Goal: Task Accomplishment & Management: Manage account settings

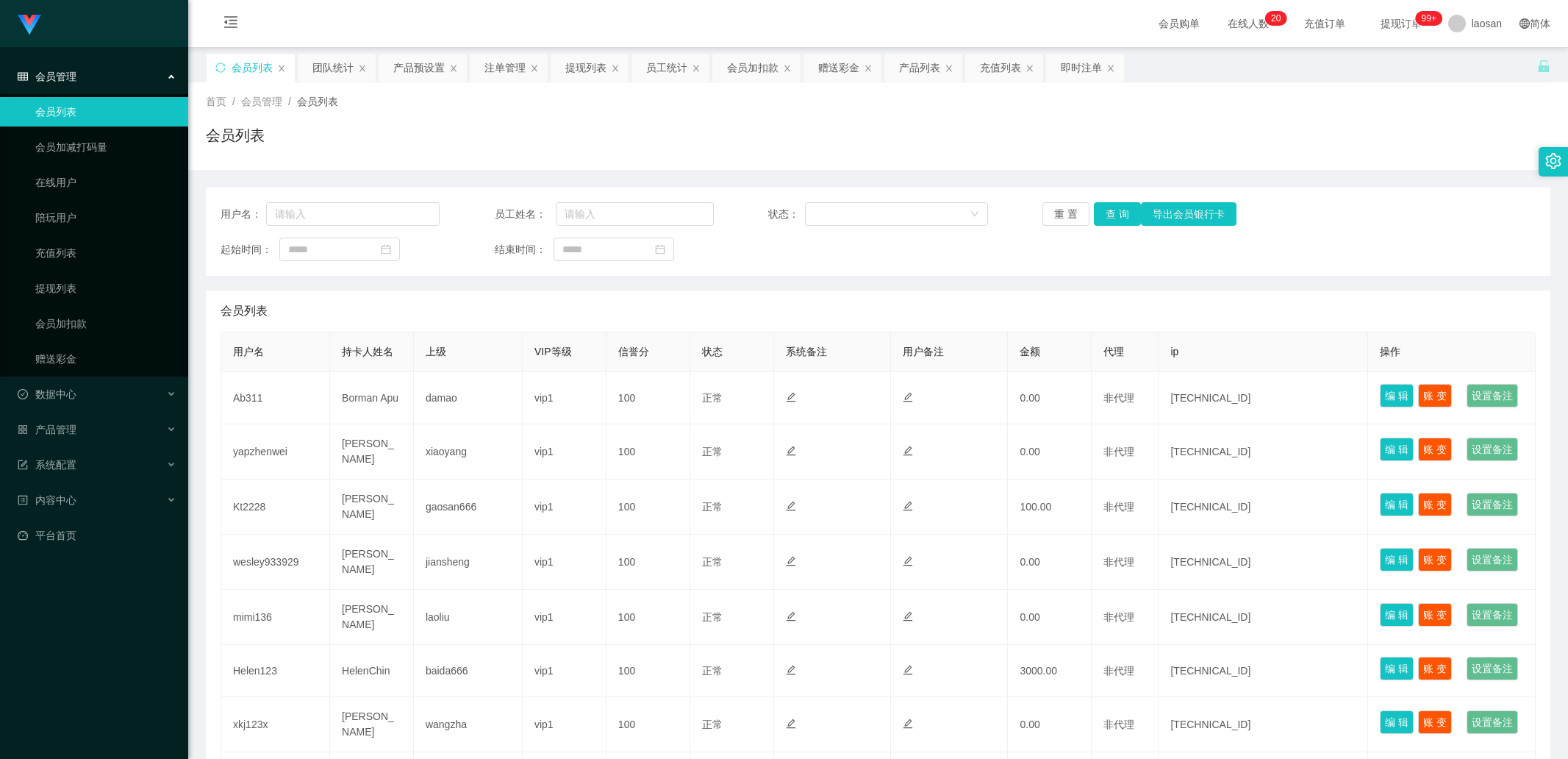
click at [318, 209] on input "text" at bounding box center [352, 214] width 173 height 23
type input "Helen123"
click at [1116, 214] on button "查 询" at bounding box center [1117, 214] width 47 height 23
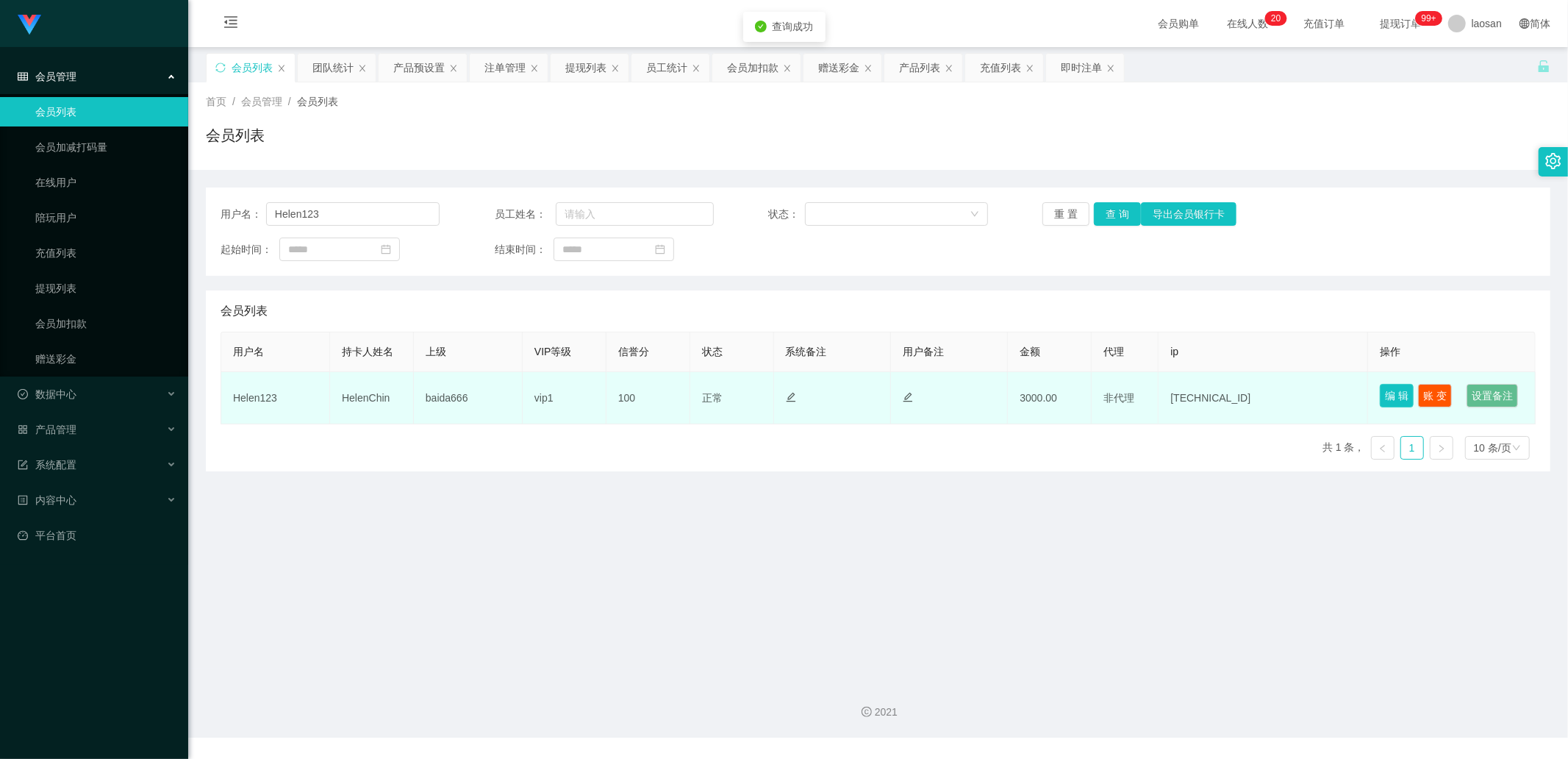
click at [1380, 400] on button "编 辑" at bounding box center [1397, 395] width 34 height 23
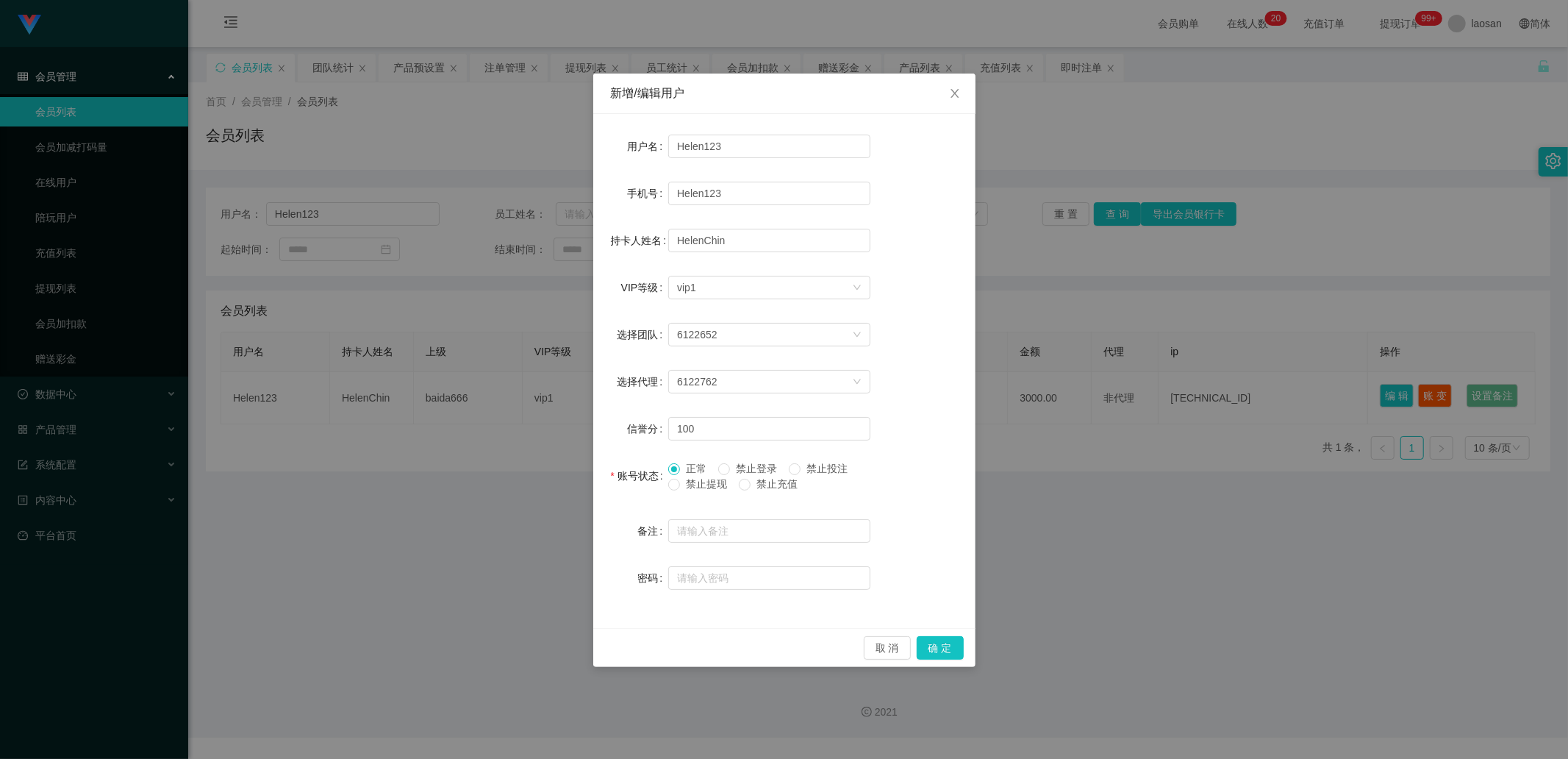
click at [697, 482] on span "禁止提现" at bounding box center [707, 484] width 53 height 12
click at [951, 644] on button "确 定" at bounding box center [940, 647] width 47 height 23
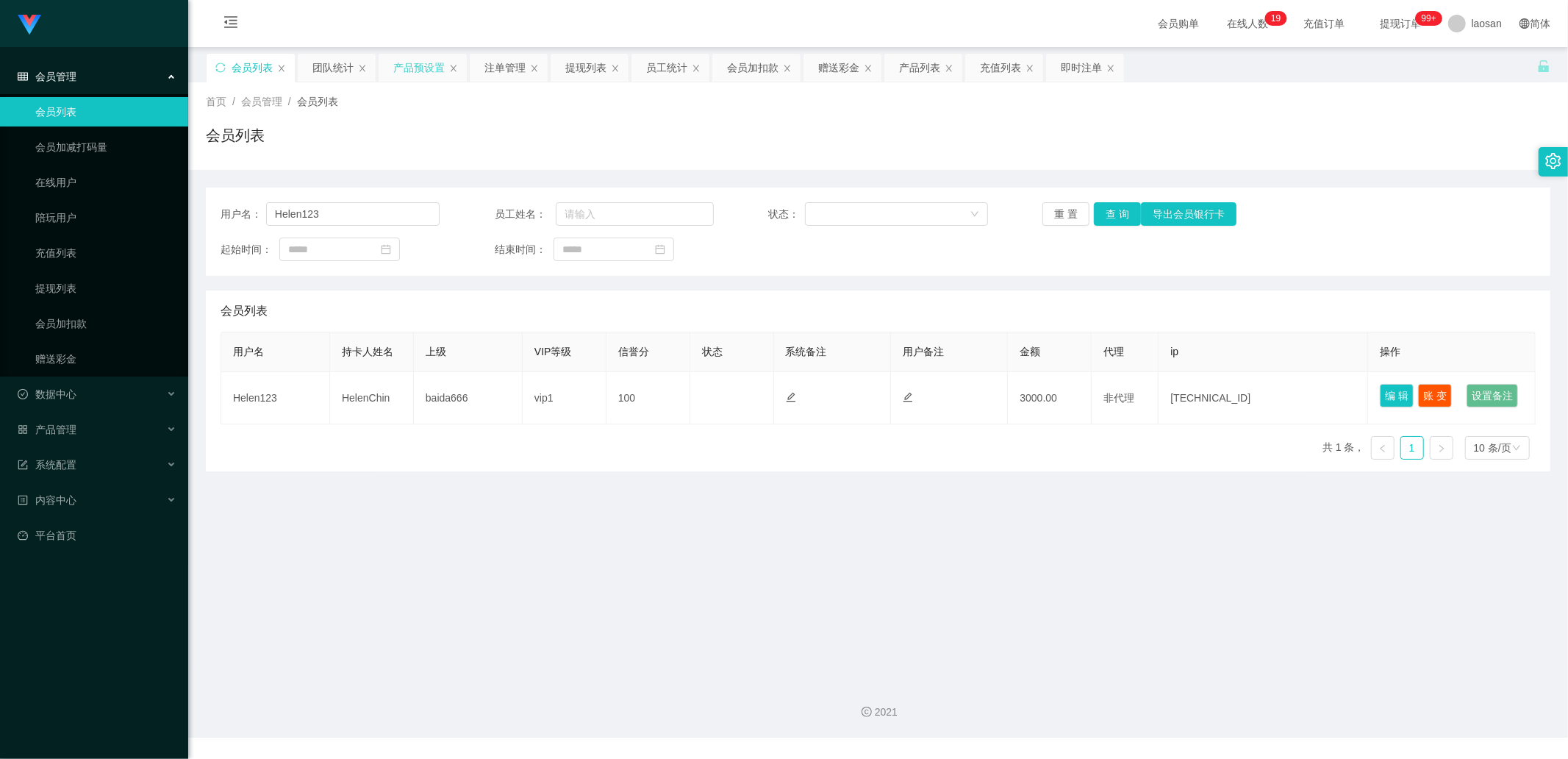
click at [434, 68] on div "产品预设置" at bounding box center [419, 67] width 52 height 28
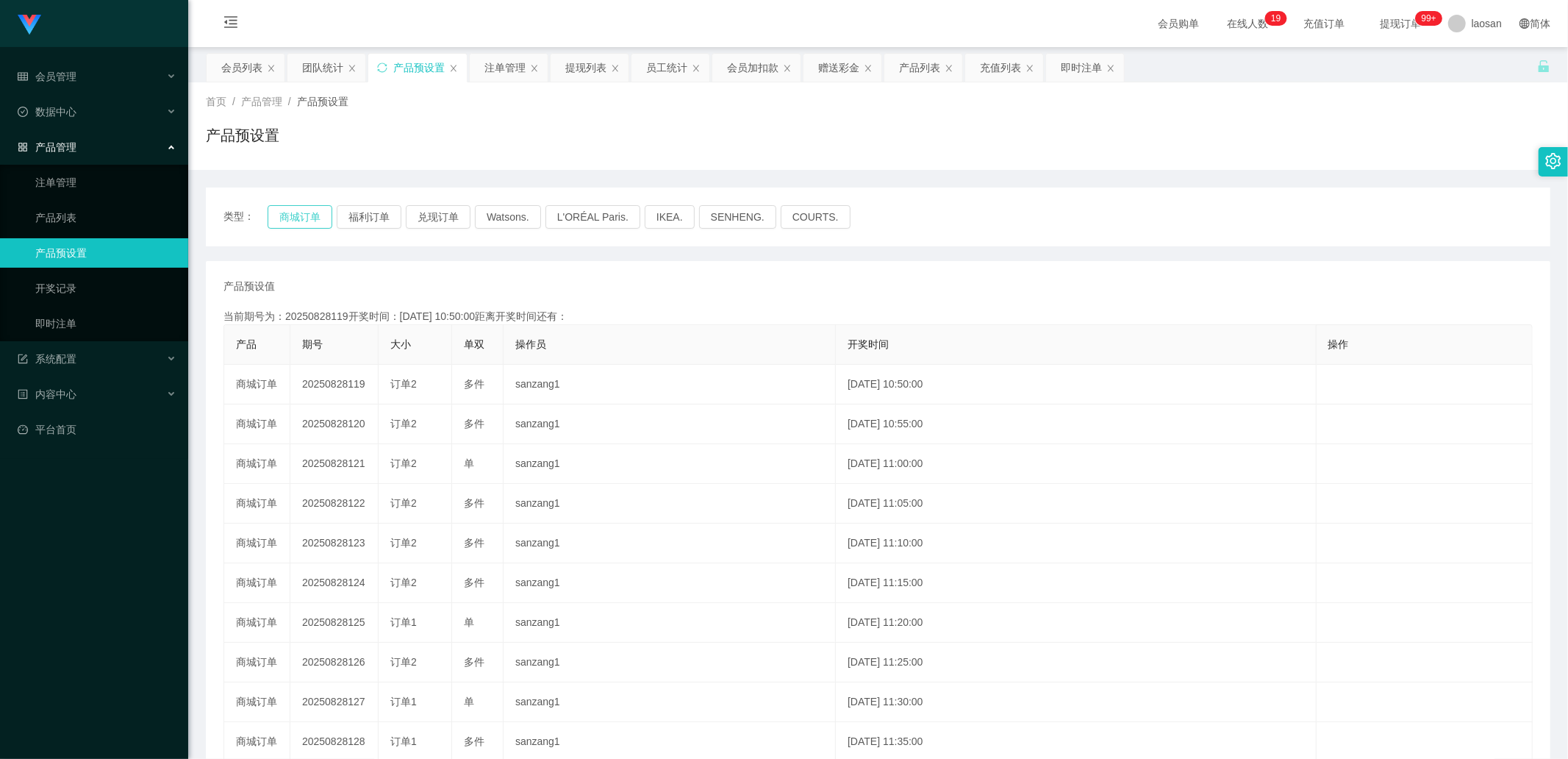
click at [287, 221] on button "商城订单" at bounding box center [300, 217] width 64 height 23
click at [288, 218] on button "商城订单" at bounding box center [300, 217] width 64 height 23
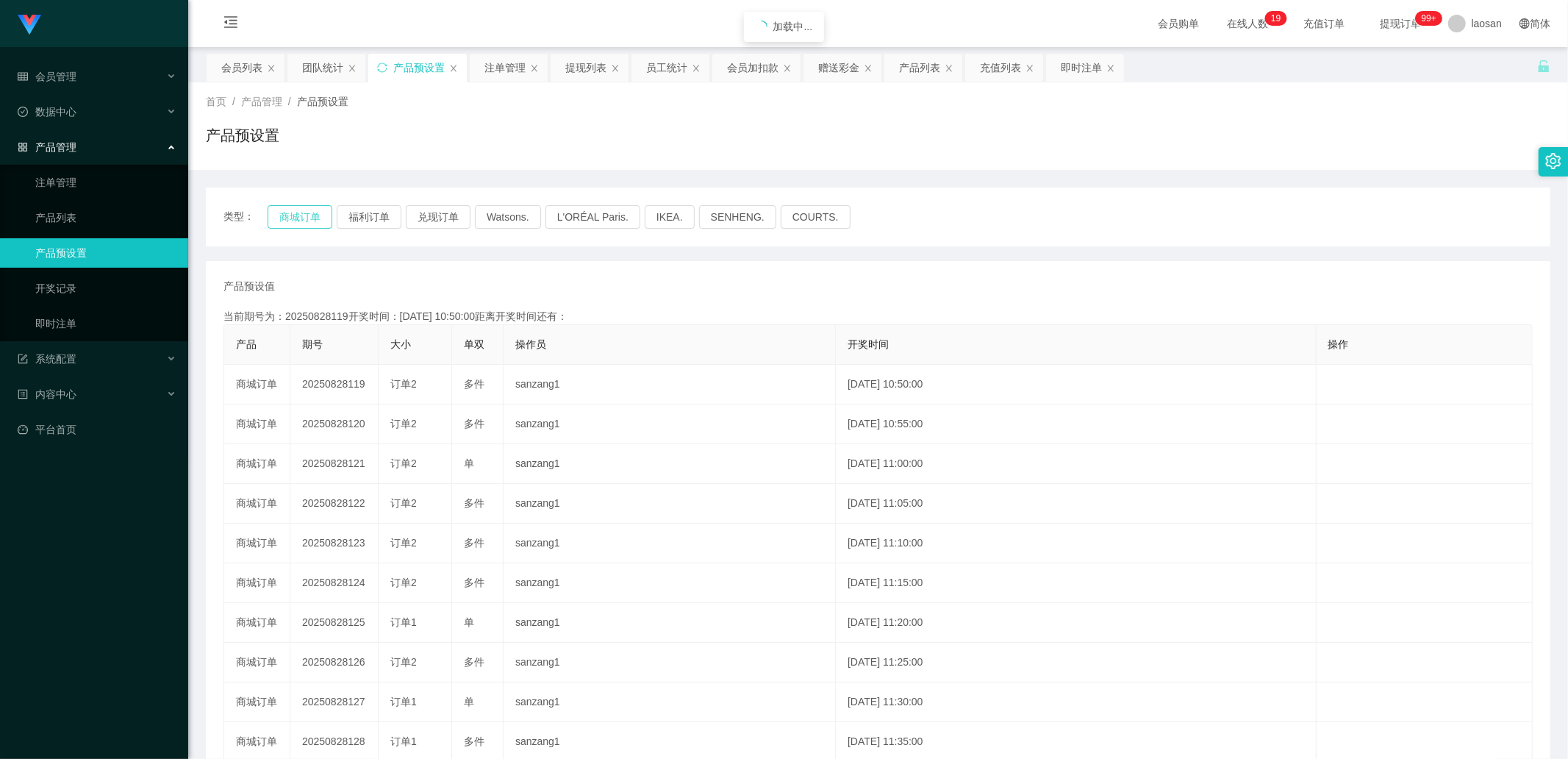
click at [289, 217] on button "商城订单" at bounding box center [300, 217] width 64 height 23
click at [60, 265] on link "产品预设置" at bounding box center [105, 253] width 141 height 29
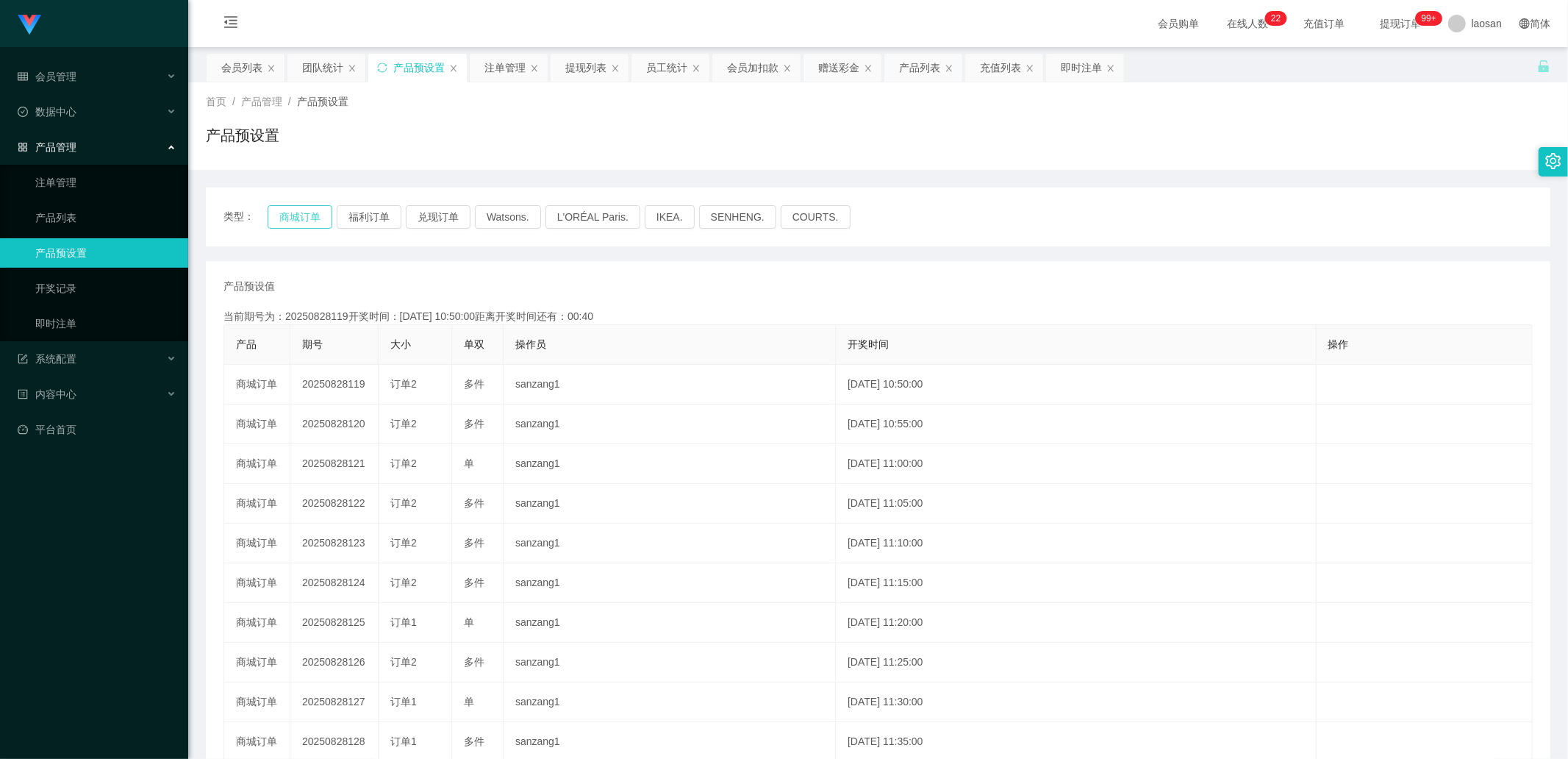
click at [295, 217] on button "商城订单" at bounding box center [300, 217] width 64 height 23
drag, startPoint x: 295, startPoint y: 217, endPoint x: 287, endPoint y: 241, distance: 25.3
click at [295, 217] on button "商城订单" at bounding box center [300, 217] width 64 height 23
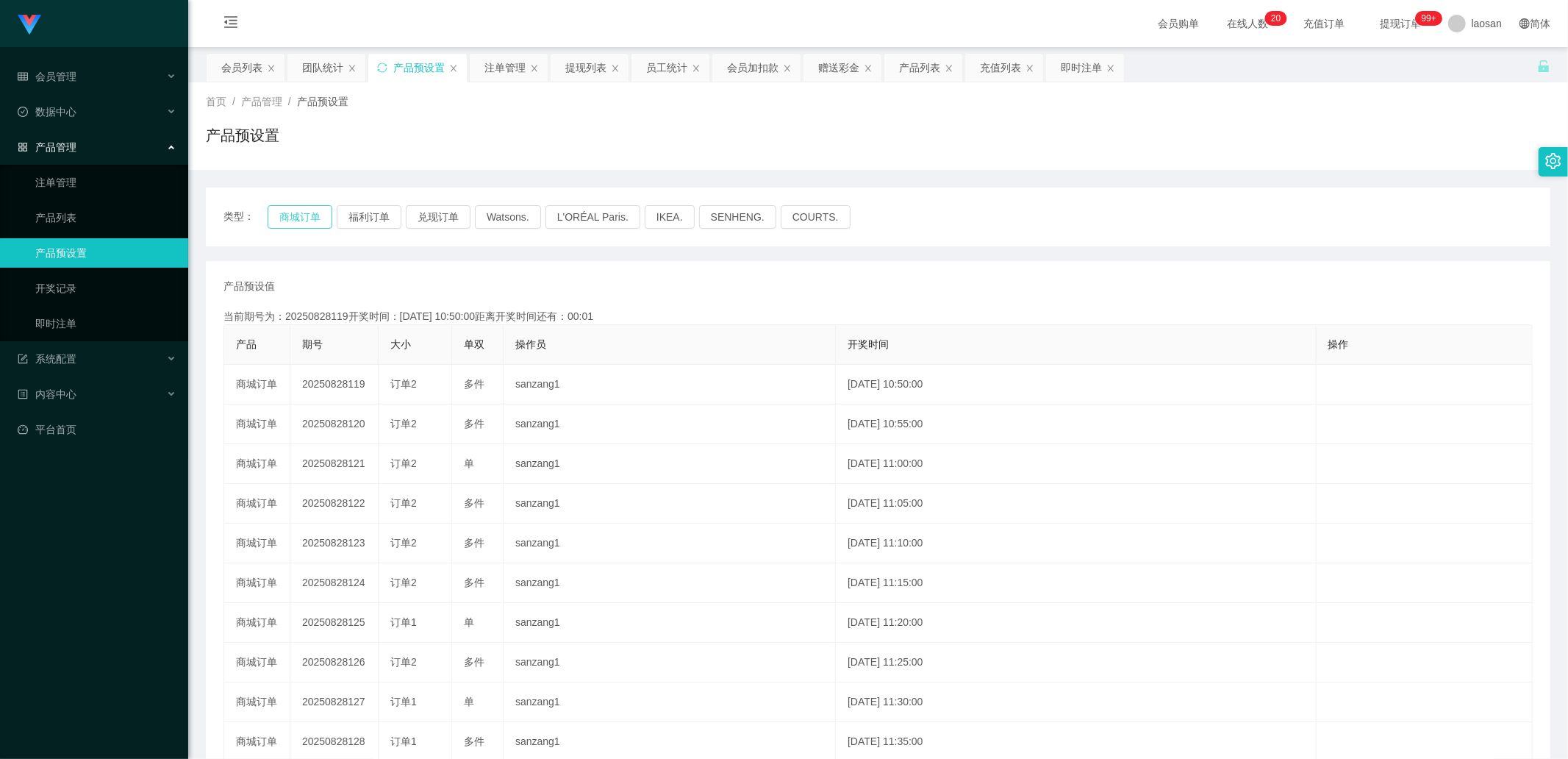
click at [293, 221] on button "商城订单" at bounding box center [300, 217] width 64 height 23
drag, startPoint x: 89, startPoint y: 178, endPoint x: 80, endPoint y: 185, distance: 11.4
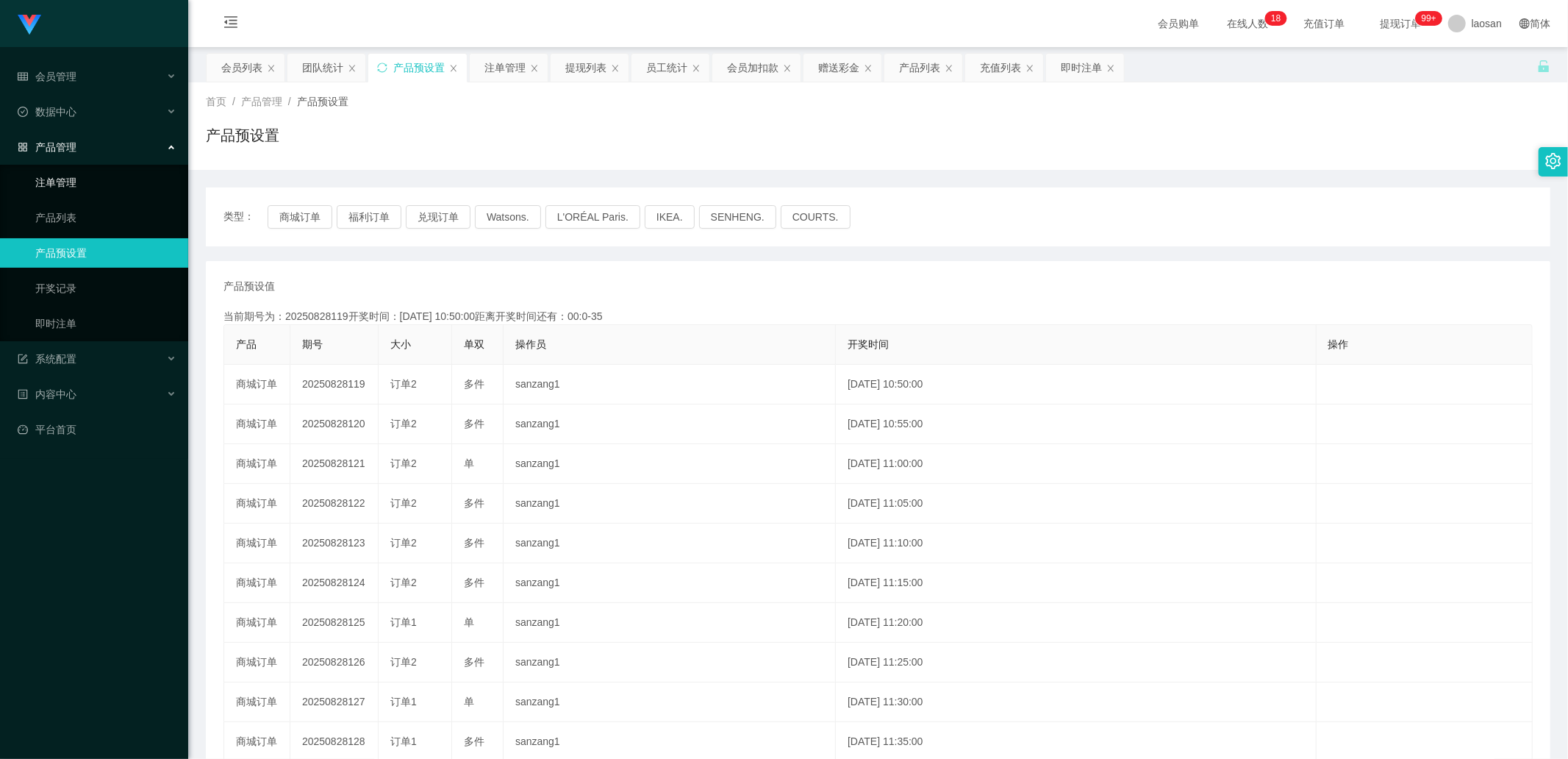
click at [89, 178] on link "注单管理" at bounding box center [105, 182] width 141 height 29
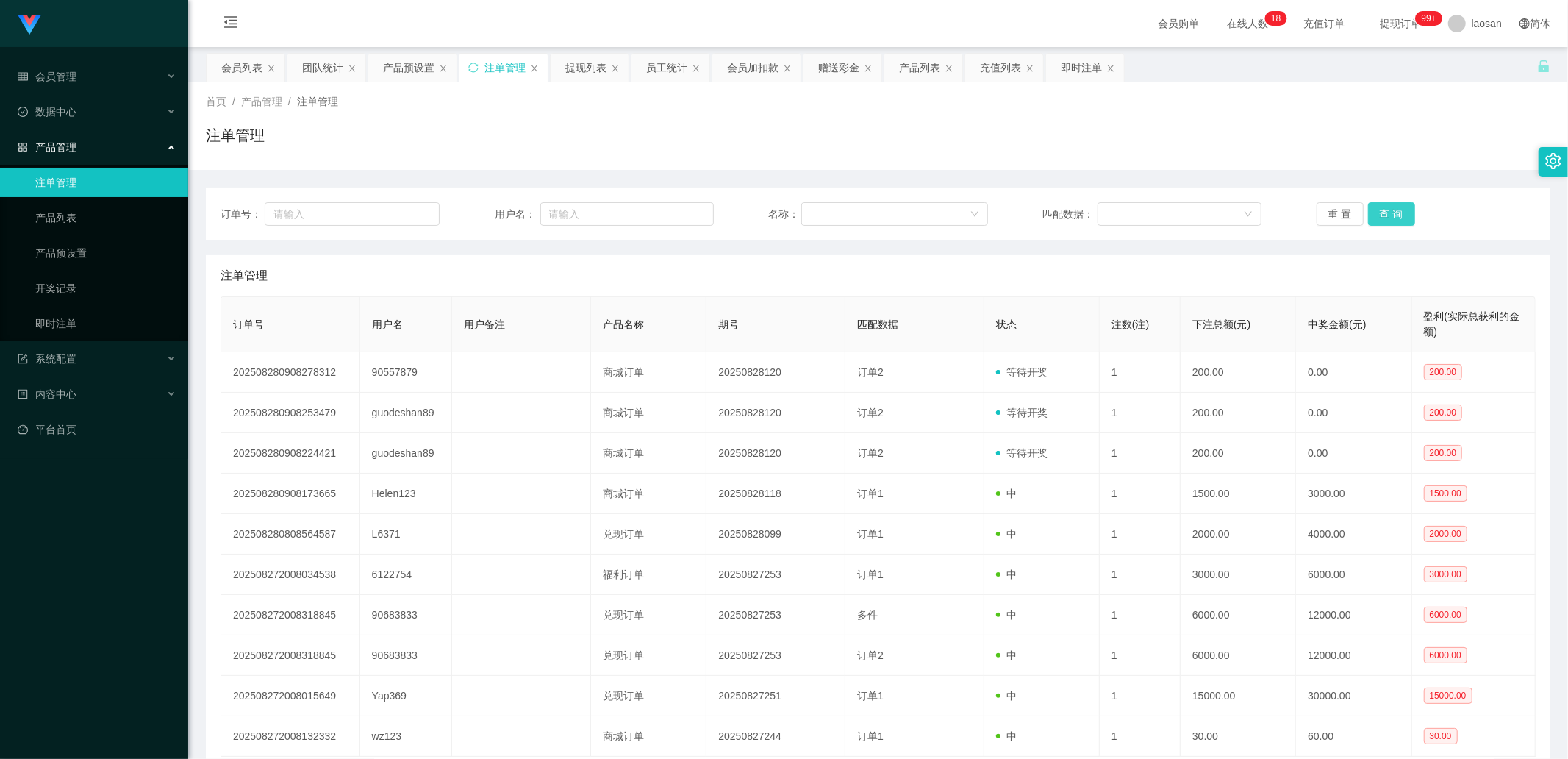
click at [1394, 216] on button "查 询" at bounding box center [1392, 214] width 47 height 23
click at [1394, 216] on div "重 置 查 询" at bounding box center [1426, 214] width 219 height 23
click at [1394, 216] on button "查 询" at bounding box center [1392, 214] width 47 height 23
click at [1394, 216] on div "重 置 查 询" at bounding box center [1426, 214] width 219 height 23
drag, startPoint x: 1394, startPoint y: 216, endPoint x: 1381, endPoint y: 221, distance: 13.9
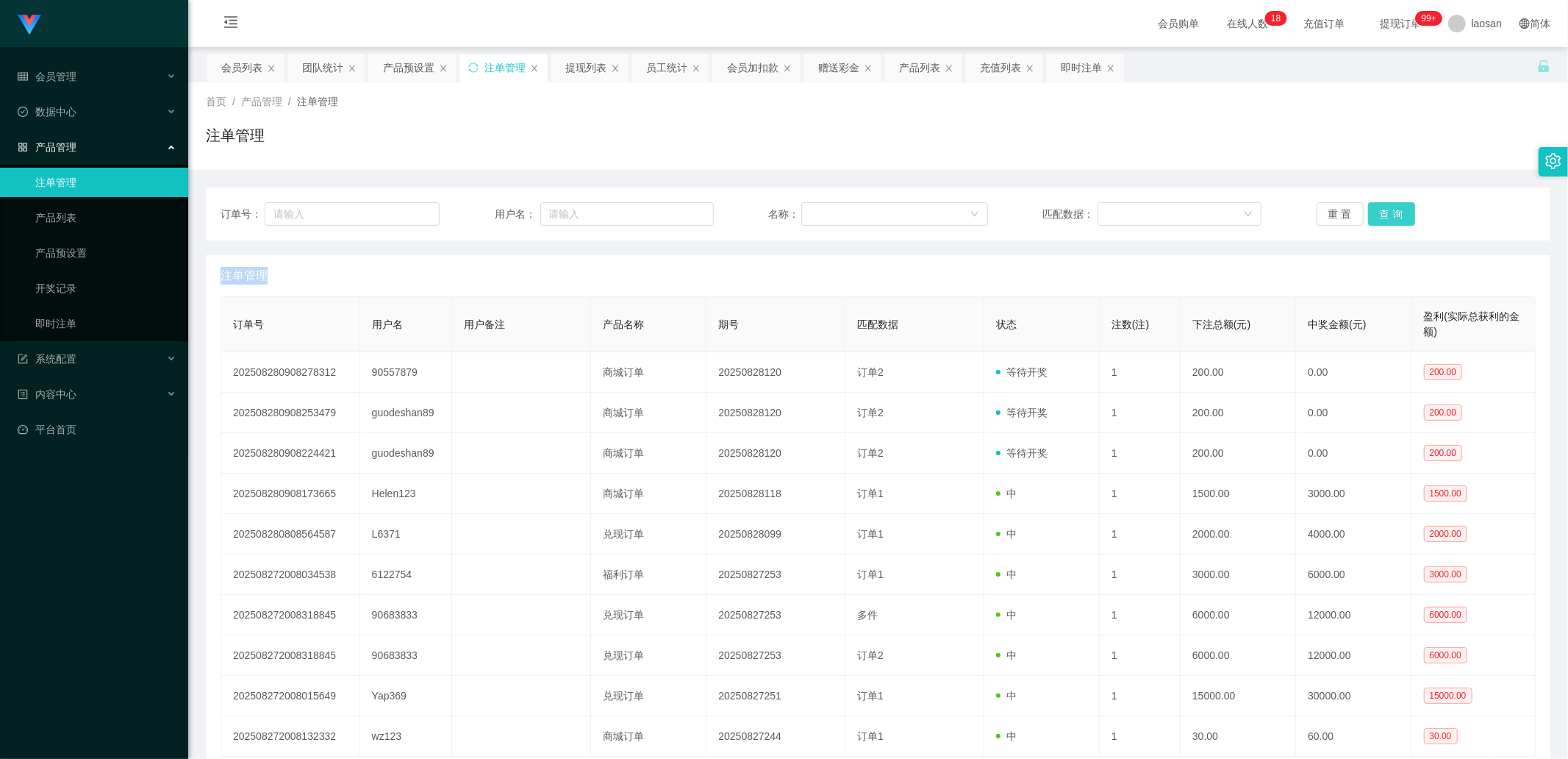
click at [1394, 216] on button "查 询" at bounding box center [1392, 214] width 47 height 23
click at [1390, 215] on button "查 询" at bounding box center [1392, 214] width 47 height 23
click at [1390, 215] on div "重 置 查 询" at bounding box center [1426, 214] width 219 height 23
click at [1390, 215] on button "查 询" at bounding box center [1392, 214] width 47 height 23
click at [1390, 215] on div "重 置 查 询" at bounding box center [1426, 214] width 219 height 23
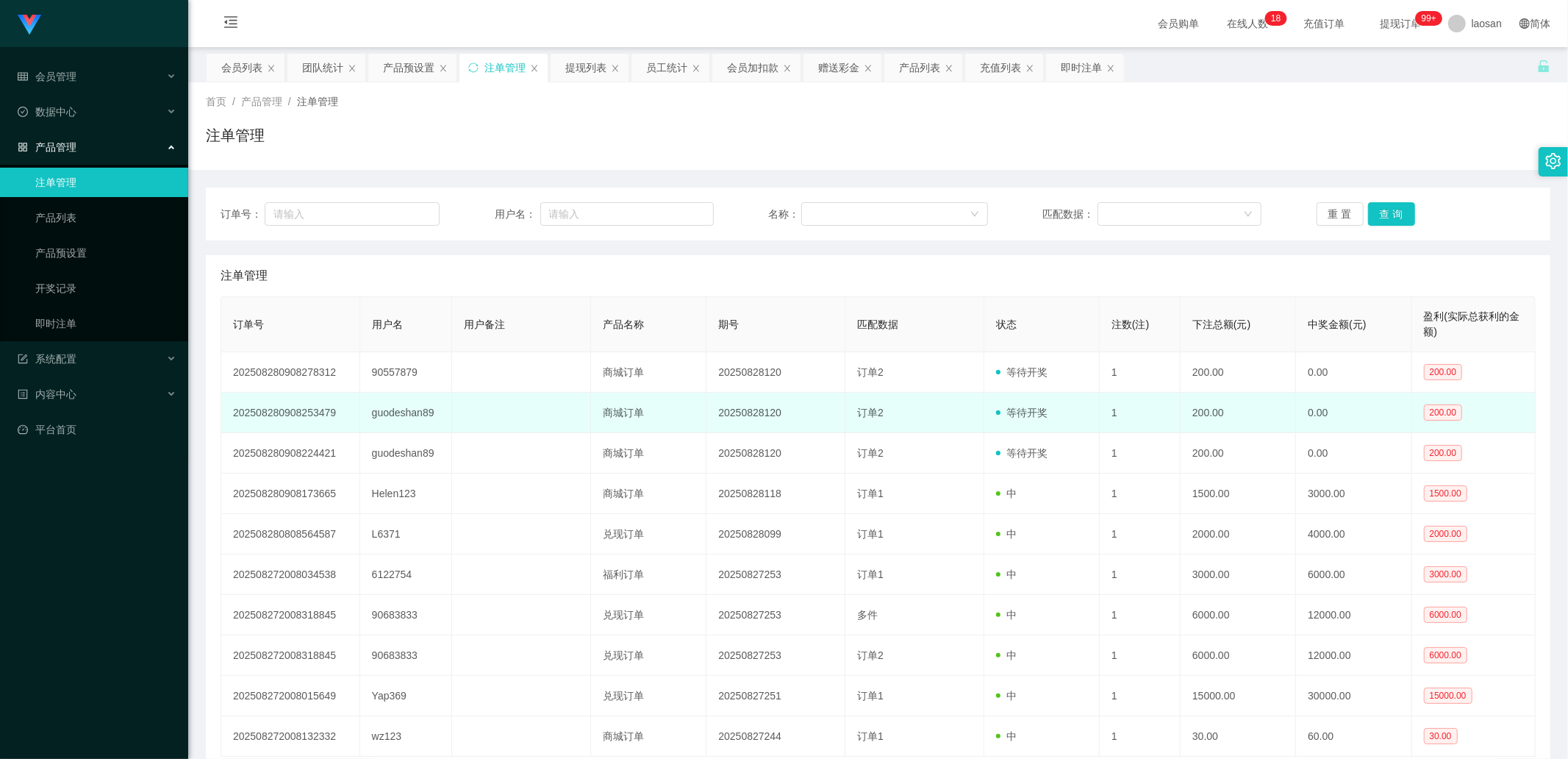
click at [389, 419] on td "guodeshan89" at bounding box center [406, 413] width 92 height 41
click at [394, 413] on td "guodeshan89" at bounding box center [406, 413] width 92 height 41
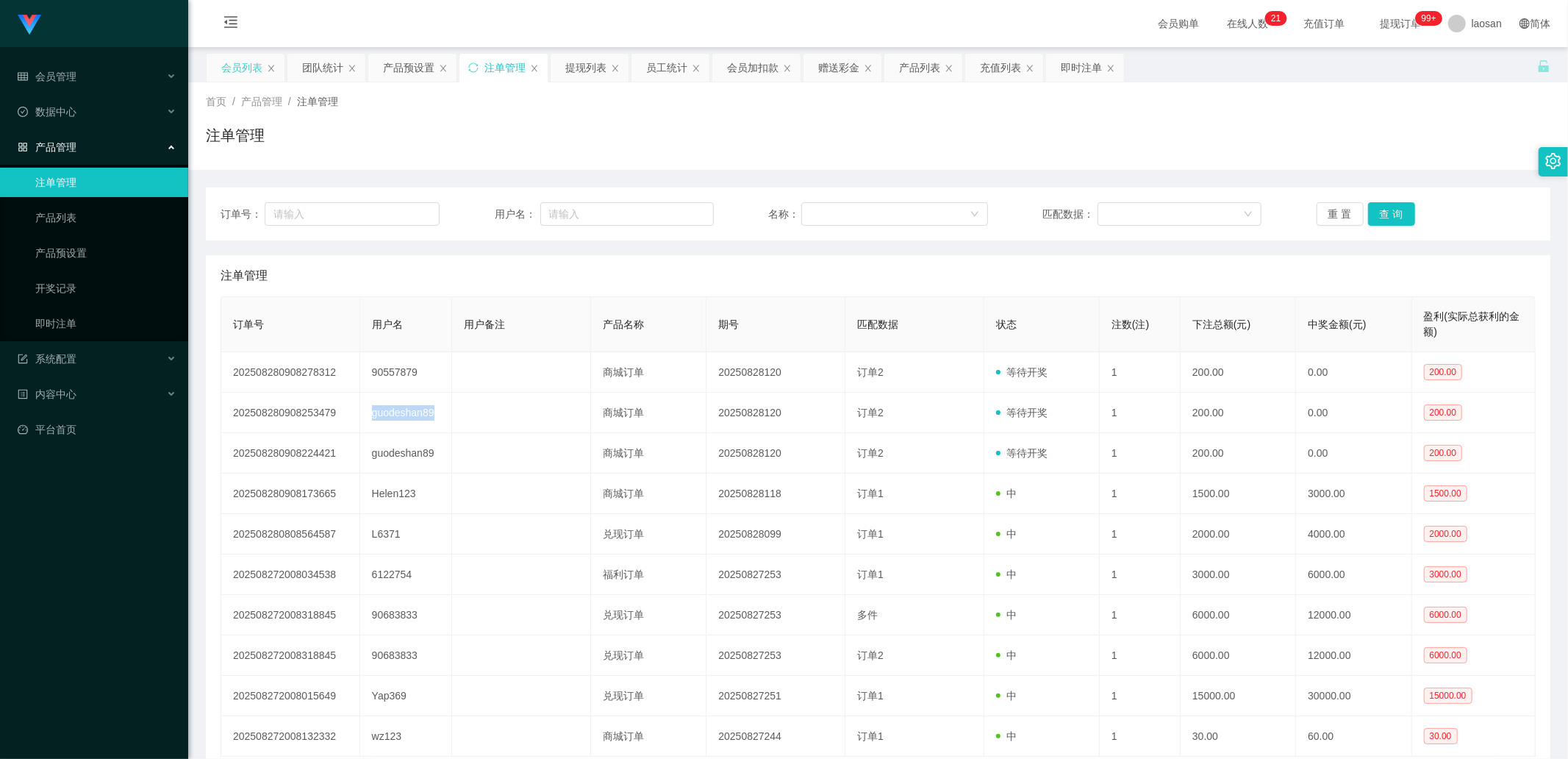
click at [233, 71] on div "会员列表" at bounding box center [241, 67] width 41 height 28
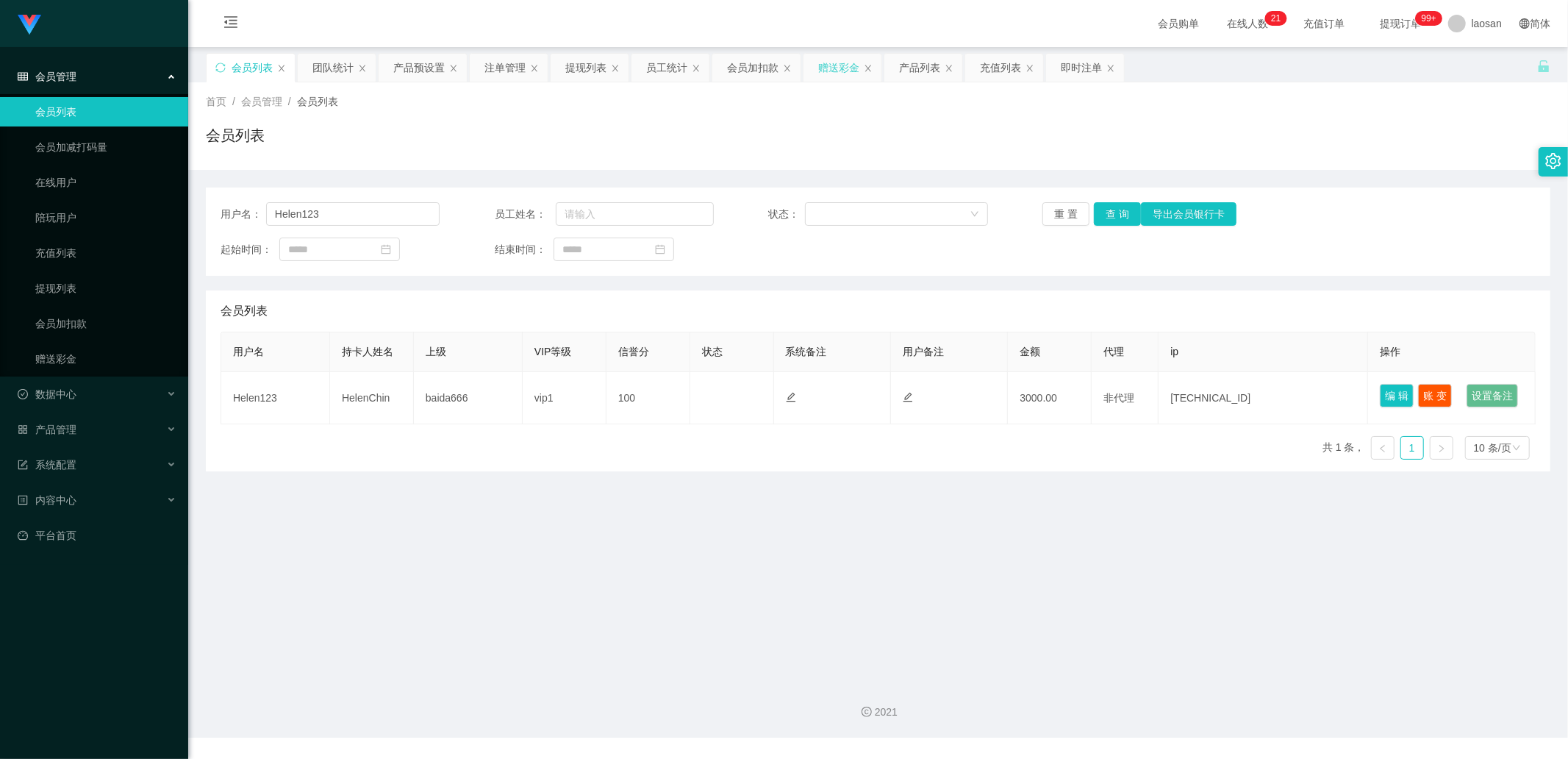
click at [849, 60] on div "赠送彩金" at bounding box center [839, 67] width 41 height 28
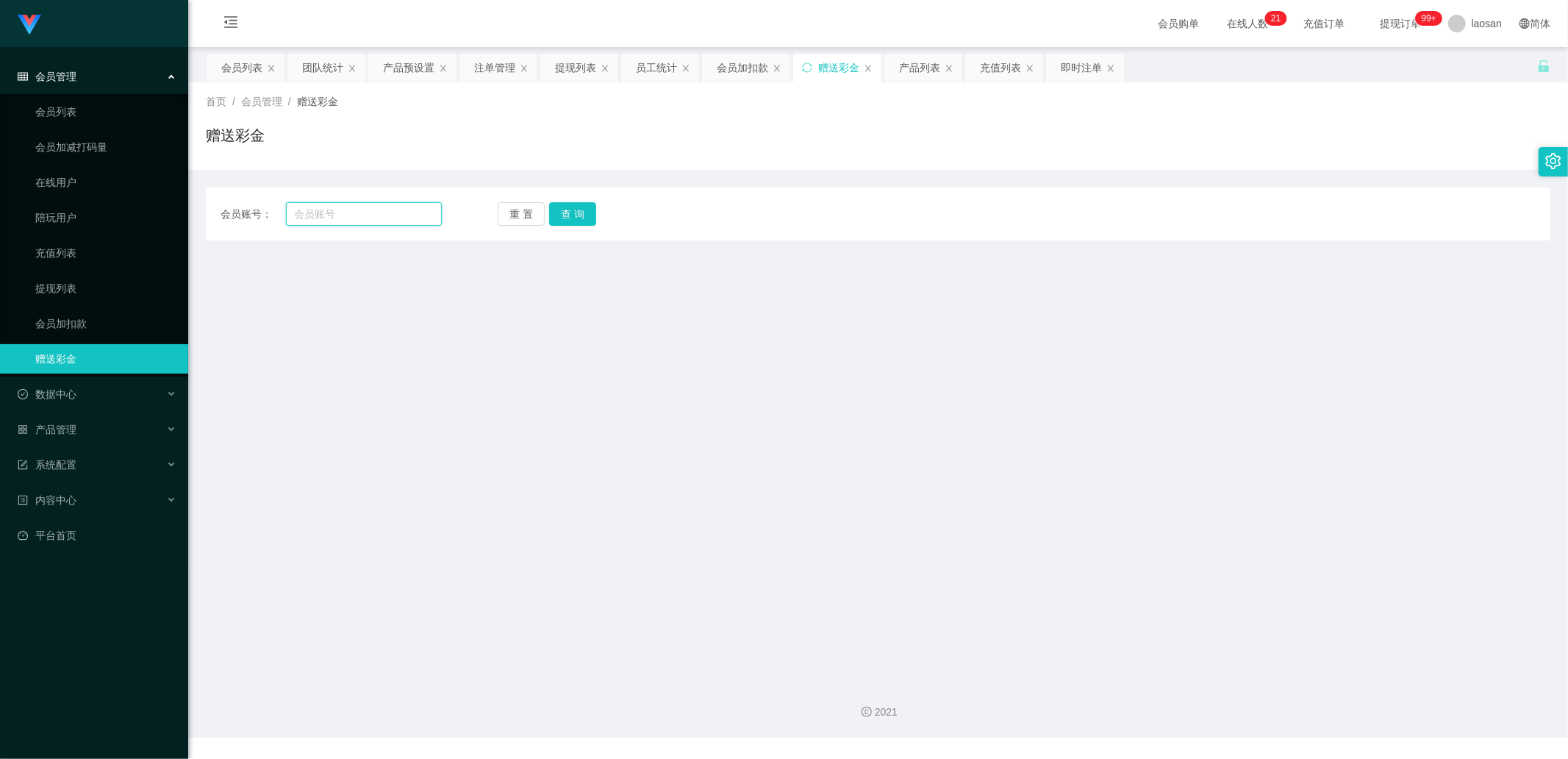
click at [410, 219] on input "text" at bounding box center [364, 214] width 157 height 23
paste input "guodeshan89"
type input "guodeshan89"
click at [555, 217] on button "查 询" at bounding box center [572, 214] width 47 height 23
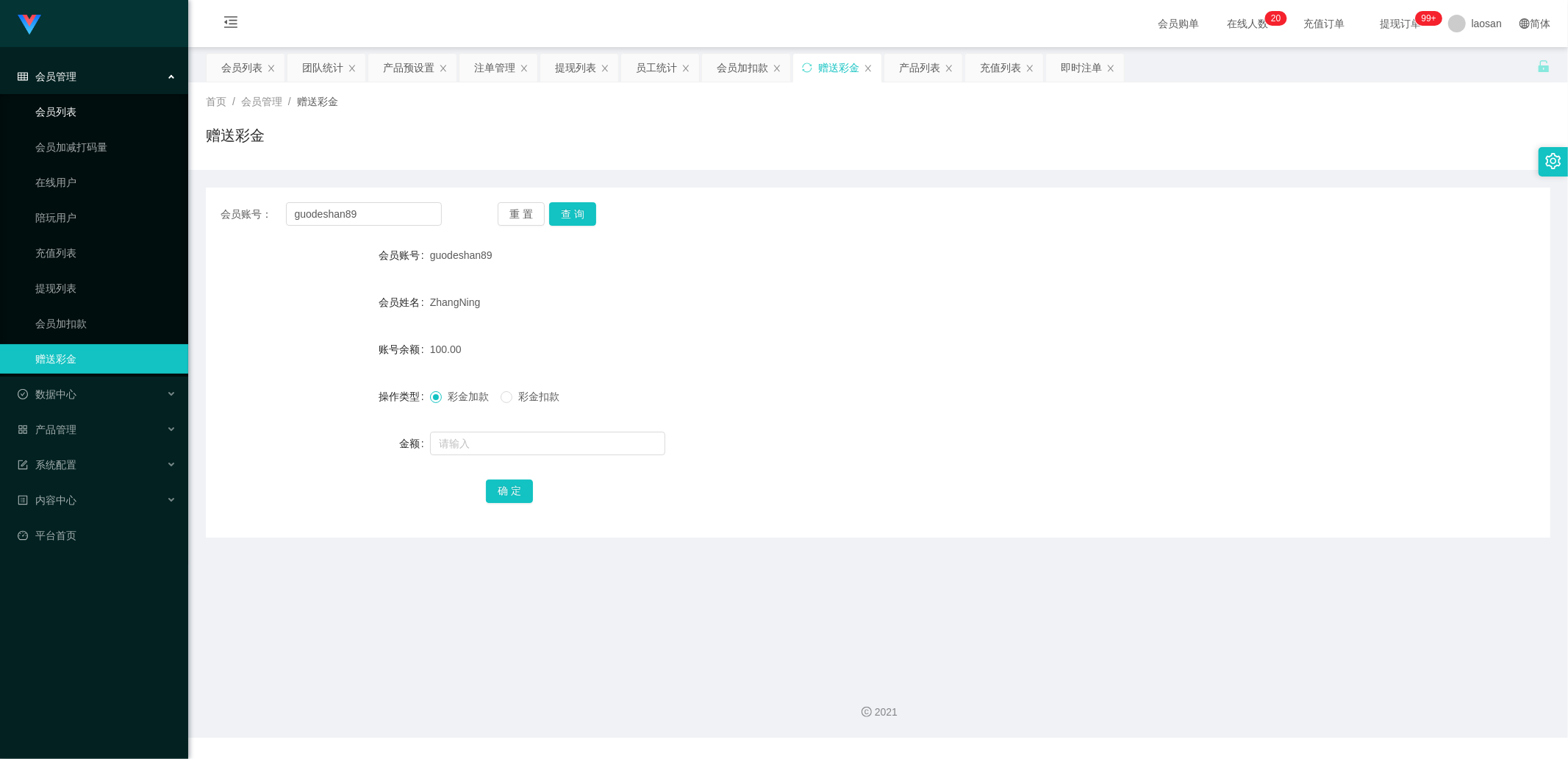
click at [64, 109] on link "会员列表" at bounding box center [105, 112] width 141 height 29
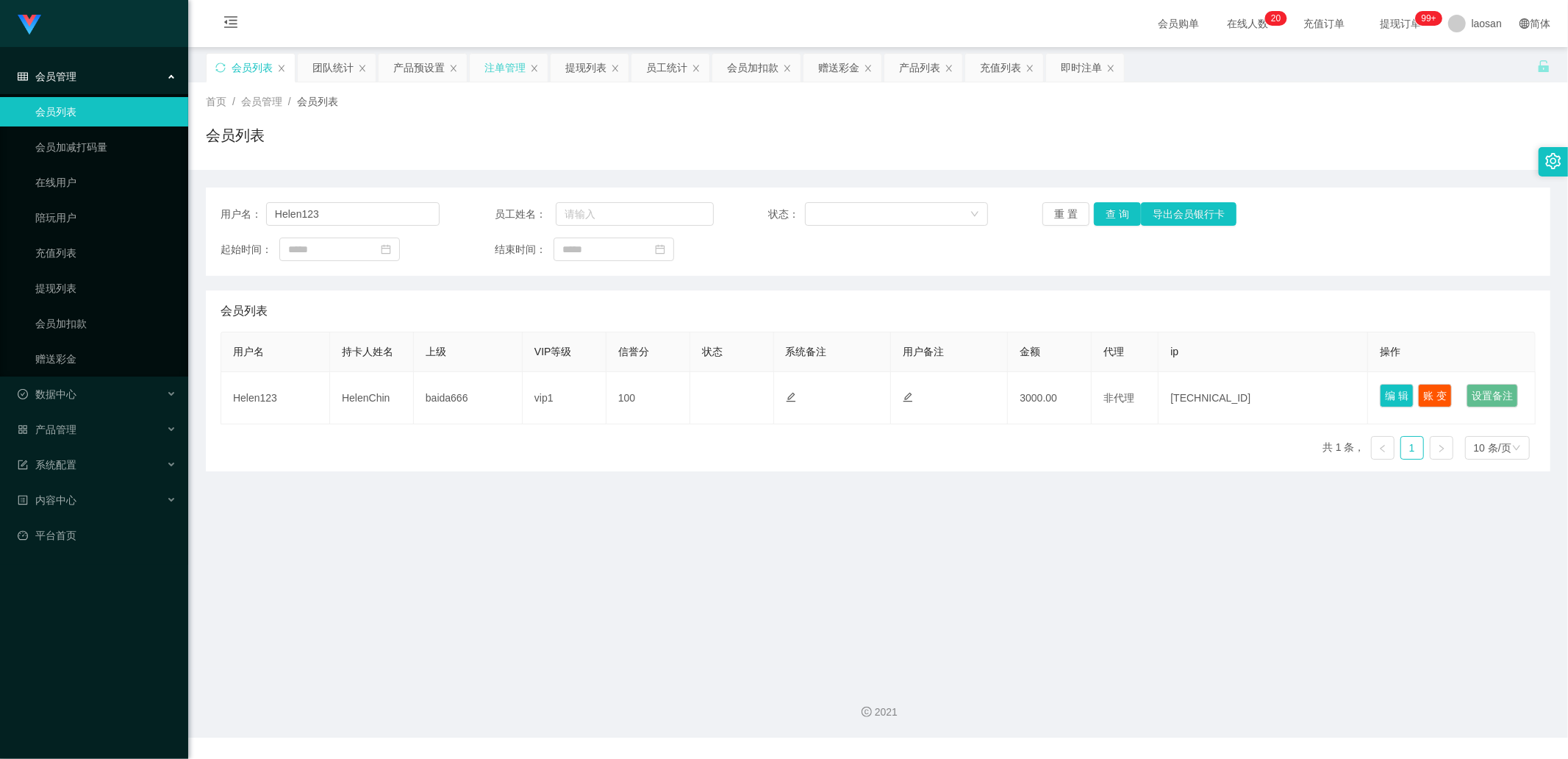
click at [521, 70] on div "注单管理" at bounding box center [505, 67] width 41 height 28
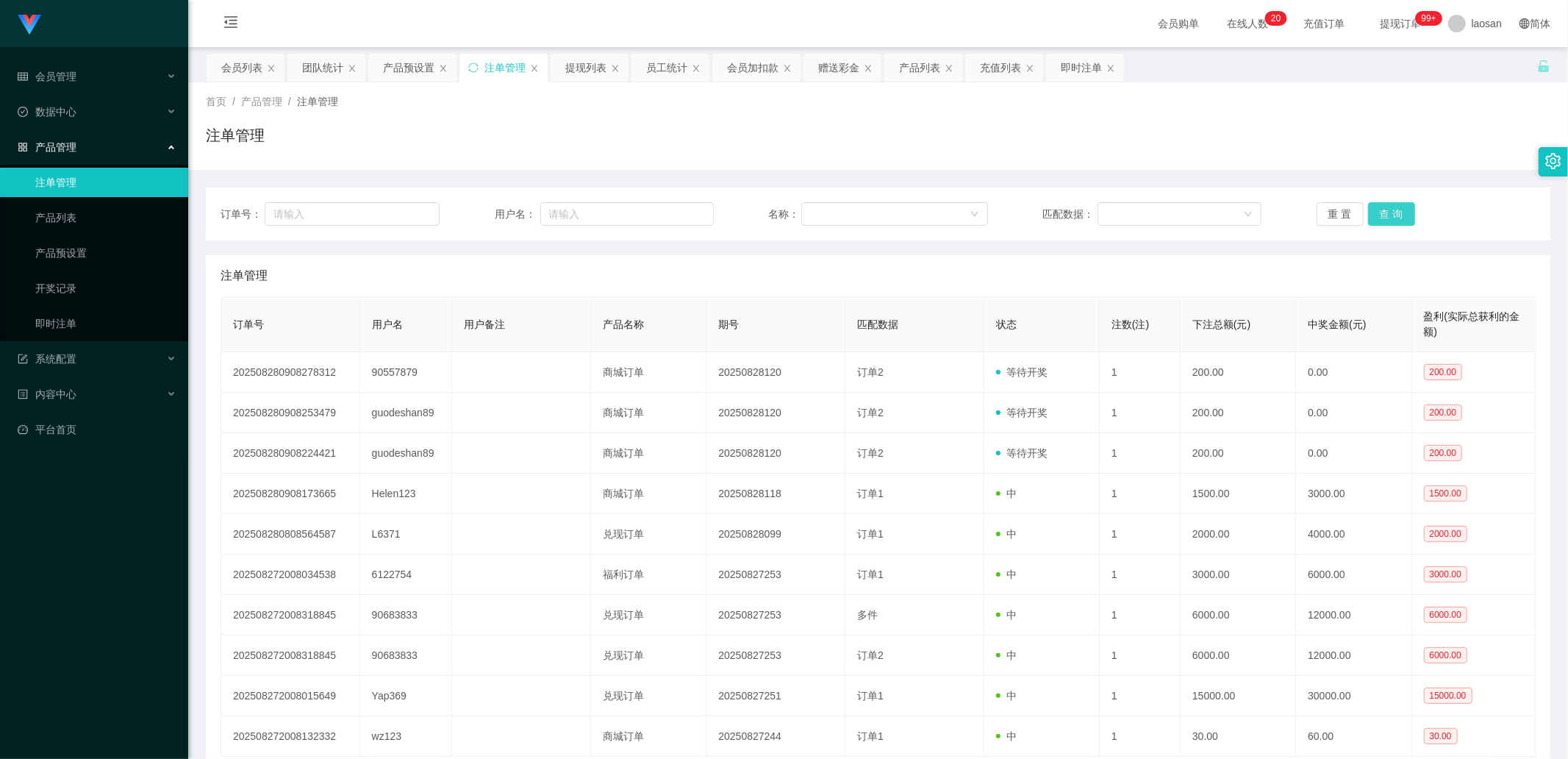
click at [1390, 211] on button "查 询" at bounding box center [1392, 214] width 47 height 23
click at [1390, 211] on div "重 置 查 询" at bounding box center [1426, 214] width 219 height 23
click at [1390, 211] on button "查 询" at bounding box center [1392, 214] width 47 height 23
click at [1390, 211] on div "重 置 查 询" at bounding box center [1426, 214] width 219 height 23
click at [1390, 212] on button "查 询" at bounding box center [1392, 214] width 47 height 23
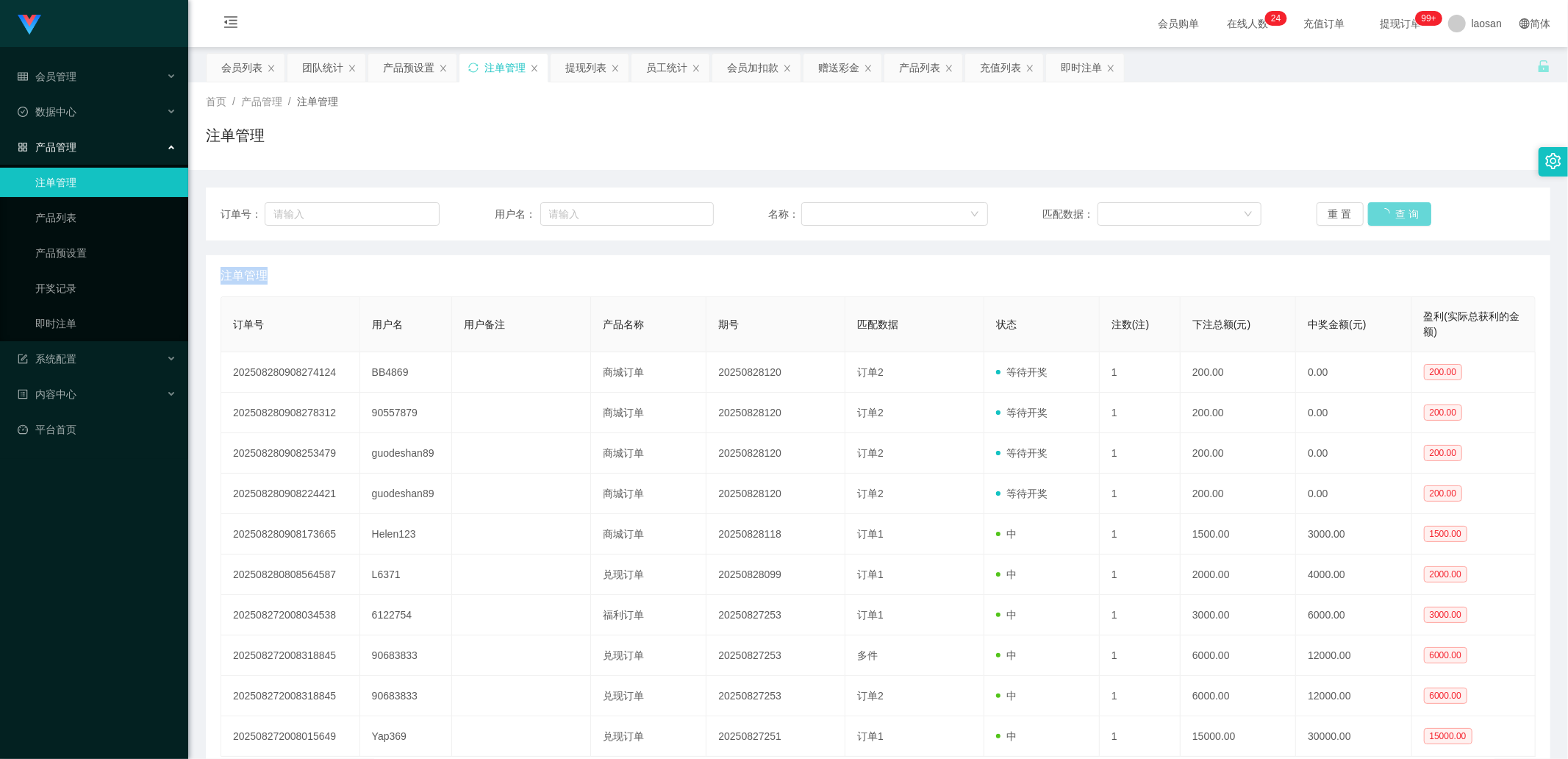
click at [1390, 212] on div "重 置 查 询" at bounding box center [1426, 214] width 219 height 23
click at [1390, 212] on button "查 询" at bounding box center [1392, 214] width 47 height 23
click at [1390, 212] on div "重 置 查 询" at bounding box center [1426, 214] width 219 height 23
click at [1390, 212] on button "查 询" at bounding box center [1392, 214] width 47 height 23
click at [1390, 212] on div "重 置 查 询" at bounding box center [1426, 214] width 219 height 23
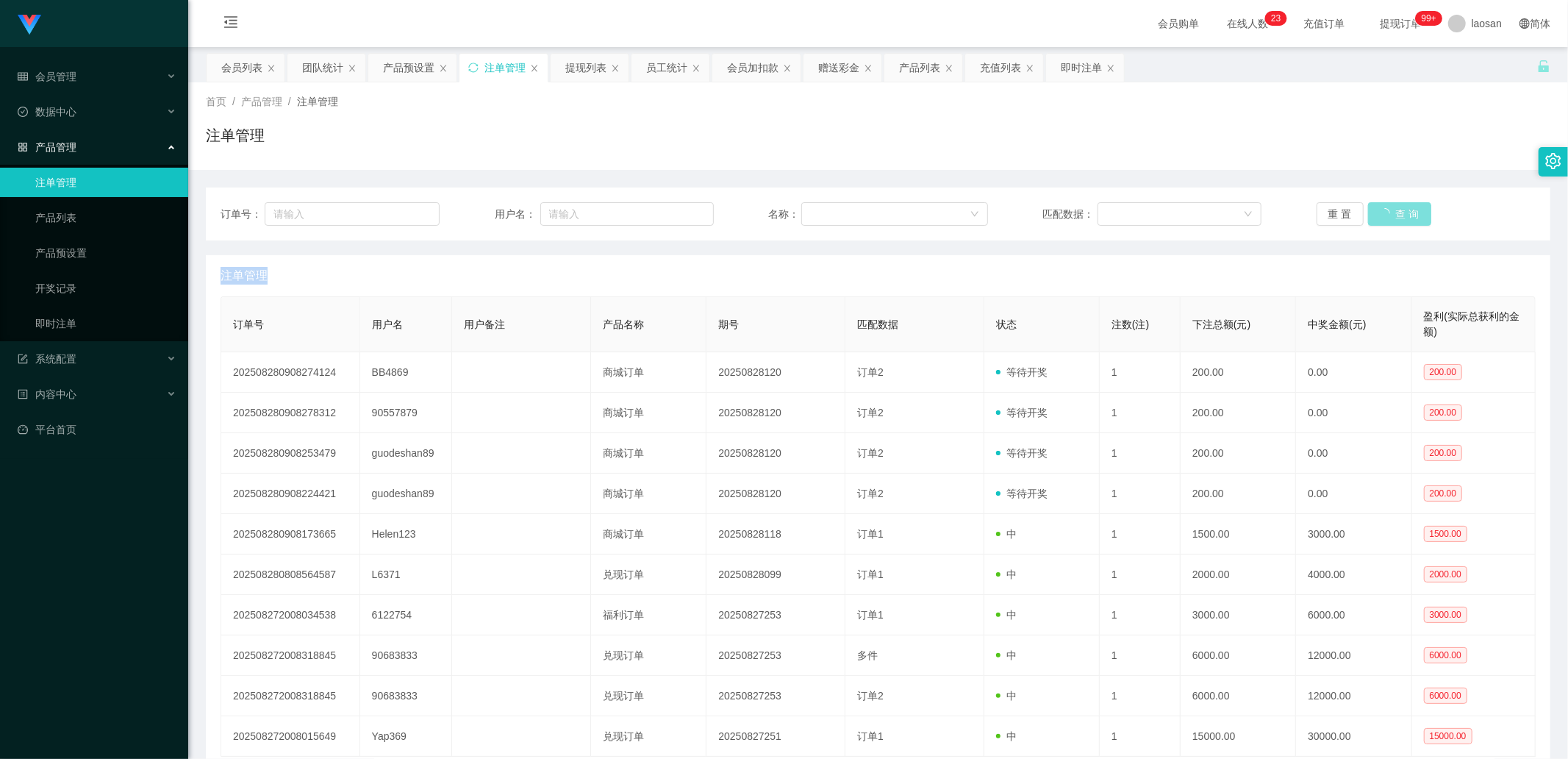
click at [1390, 212] on button "查 询" at bounding box center [1400, 214] width 63 height 23
click at [1390, 212] on div "重 置 查 询" at bounding box center [1426, 214] width 219 height 23
click at [1384, 224] on button "查 询" at bounding box center [1392, 214] width 47 height 23
click at [1387, 218] on button "查 询" at bounding box center [1400, 214] width 63 height 23
click at [1387, 218] on div "重 置 查 询" at bounding box center [1426, 214] width 219 height 23
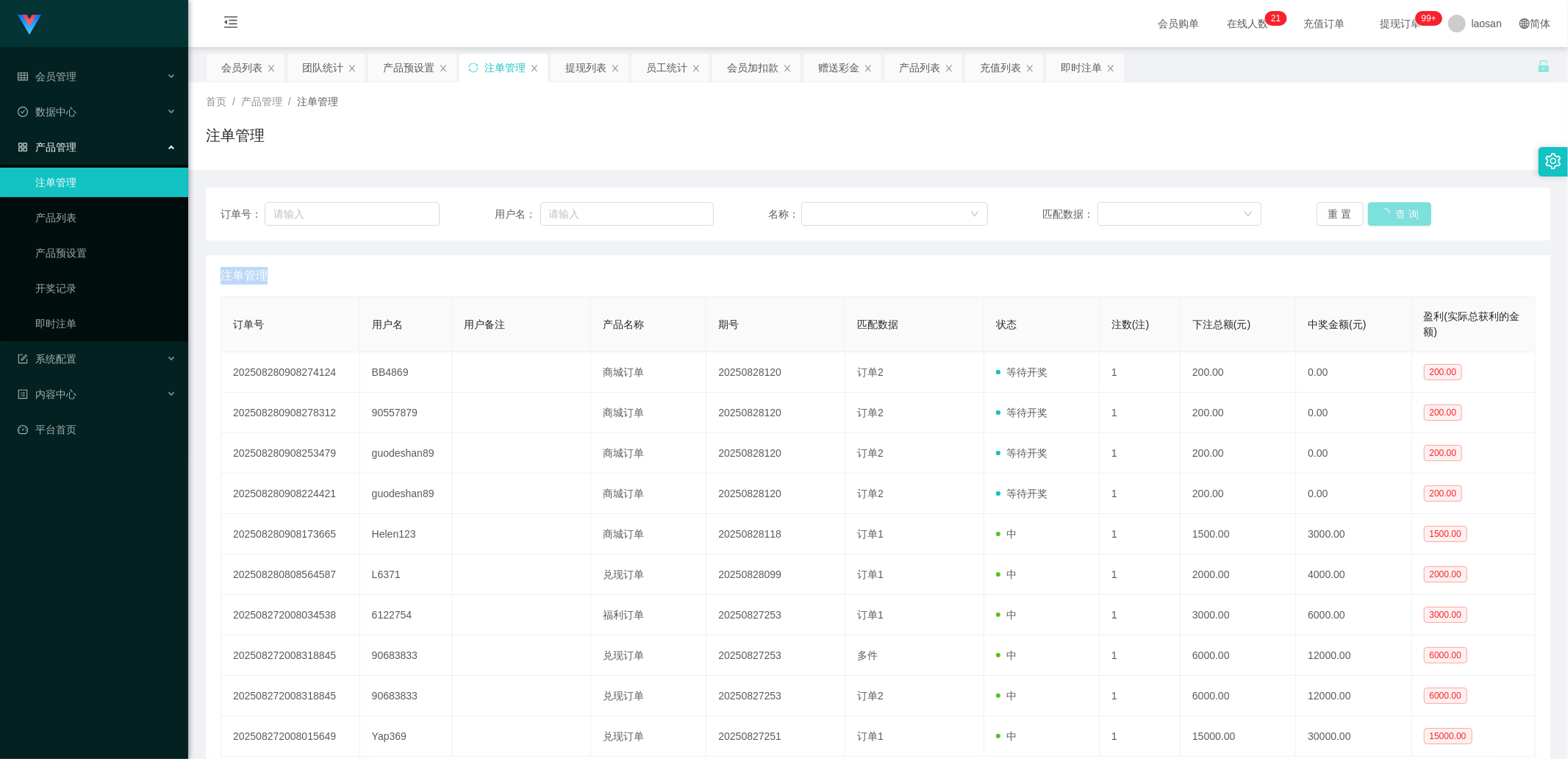
click at [1387, 218] on button "查 询" at bounding box center [1400, 214] width 63 height 23
drag, startPoint x: 1387, startPoint y: 218, endPoint x: 1363, endPoint y: 235, distance: 29.4
click at [1387, 218] on div "重 置 查 询" at bounding box center [1426, 214] width 219 height 23
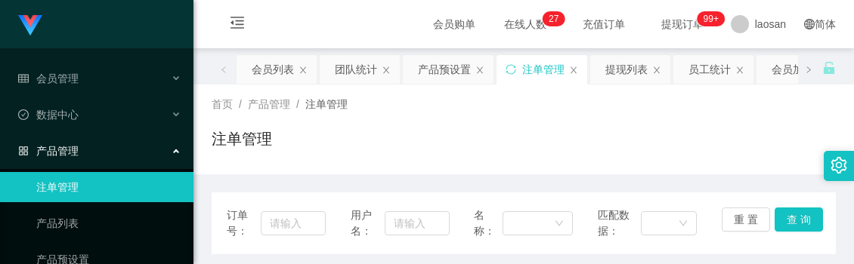
click at [323, 5] on div "会员购单 在线人数 0 1 2 3 4 5 6 7 8 9 0 1 2 3 4 5 6 7 8 9 0 1 2 3 4 5 6 7 8 9 0 1 2 3 4…" at bounding box center [523, 24] width 660 height 49
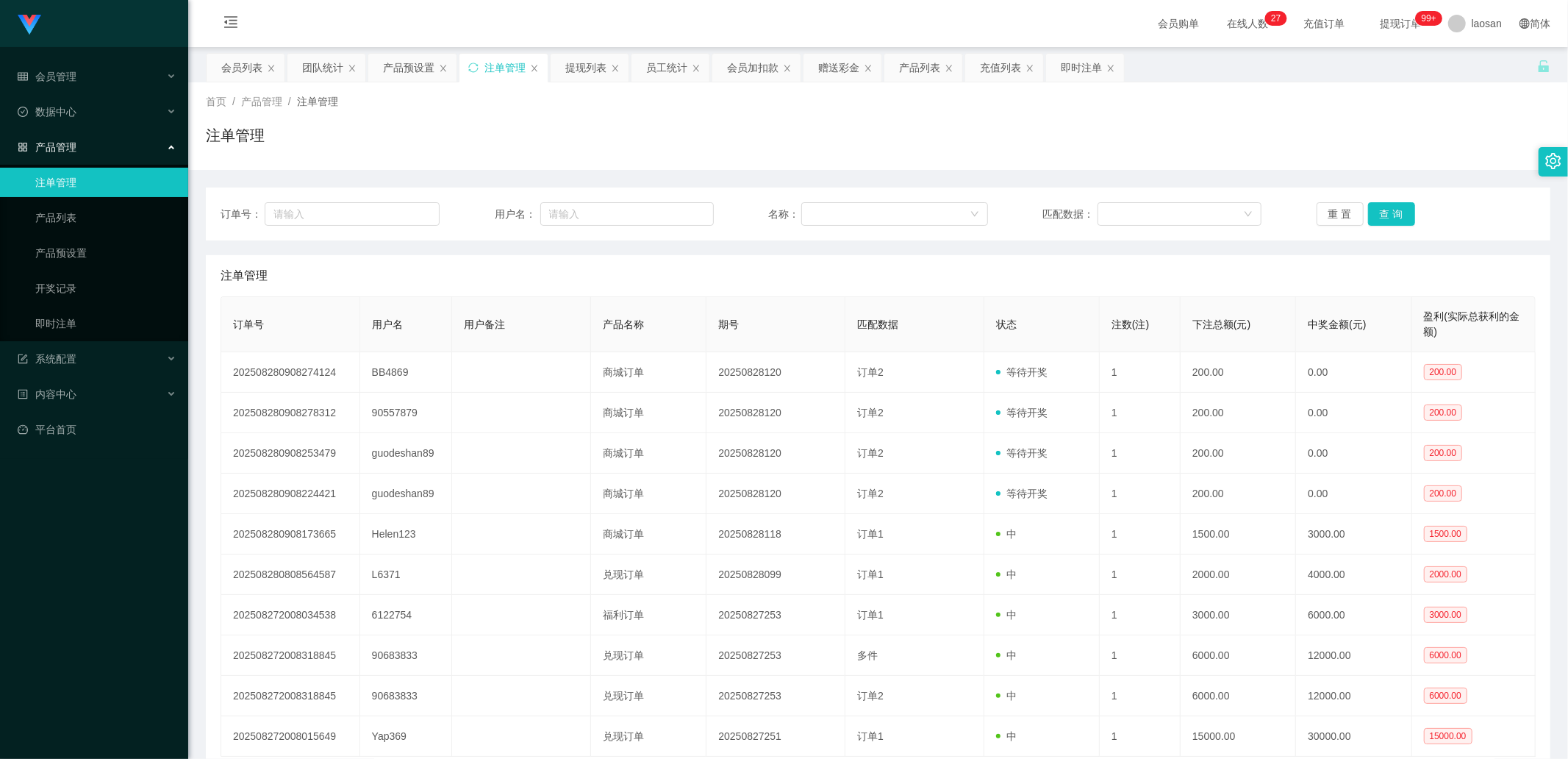
click at [1399, 199] on div "订单号： 用户名： 名称： 匹配数据： 重 置 查 询" at bounding box center [879, 214] width 1345 height 53
click at [1393, 208] on button "查 询" at bounding box center [1392, 214] width 47 height 23
click at [1393, 208] on div "重 置 查 询" at bounding box center [1426, 214] width 219 height 23
click at [1393, 208] on button "查 询" at bounding box center [1392, 214] width 47 height 23
click at [1393, 208] on div "重 置 查 询" at bounding box center [1426, 214] width 219 height 23
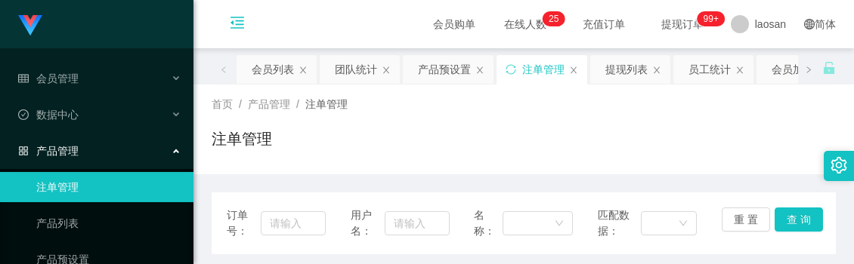
drag, startPoint x: 286, startPoint y: 23, endPoint x: 261, endPoint y: 12, distance: 27.4
click at [286, 23] on div "会员购单 在线人数 0 1 2 3 4 5 6 7 8 9 0 1 2 3 4 5 6 7 8 9 0 1 2 3 4 5 6 7 8 9 0 1 2 3 4…" at bounding box center [523, 24] width 660 height 49
